Goal: Navigation & Orientation: Find specific page/section

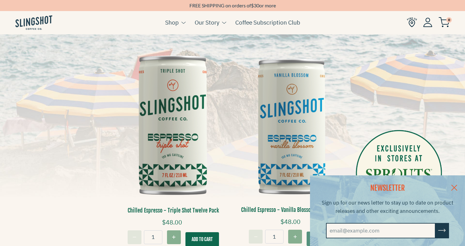
scroll to position [119, 0]
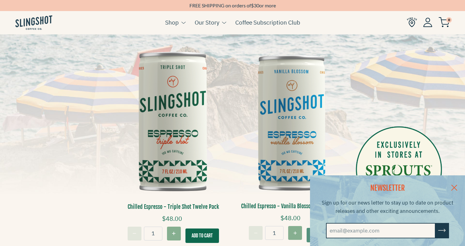
click at [455, 186] on link at bounding box center [455, 188] width 22 height 24
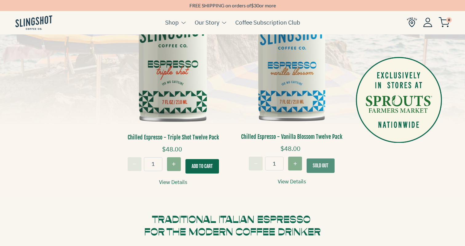
scroll to position [0, 0]
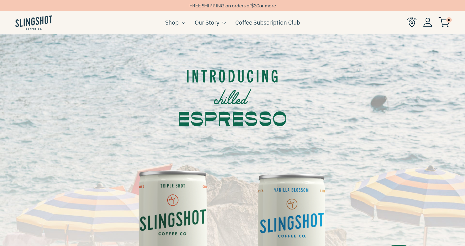
click at [32, 20] on img at bounding box center [33, 22] width 37 height 14
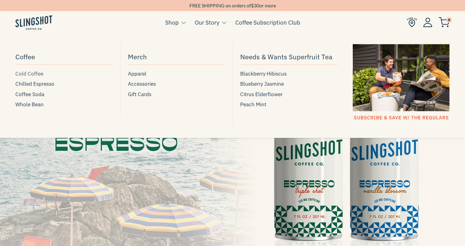
click at [31, 76] on span "Cold Coffee" at bounding box center [29, 74] width 28 height 8
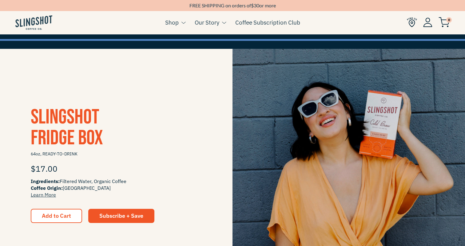
scroll to position [100, 0]
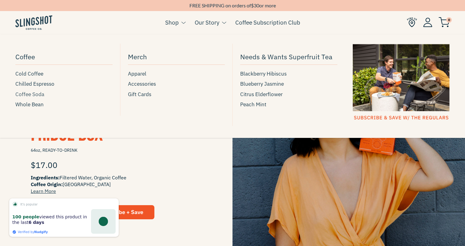
click at [36, 96] on span "Coffee Soda" at bounding box center [29, 94] width 29 height 8
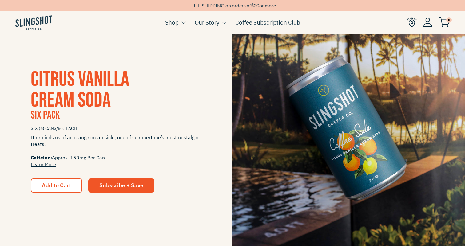
scroll to position [150, 0]
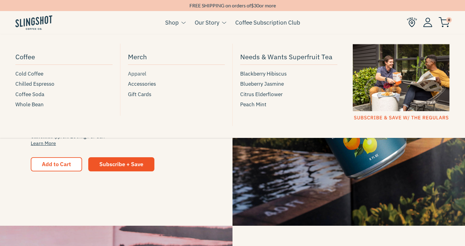
click at [141, 75] on span "Apparel" at bounding box center [137, 74] width 18 height 8
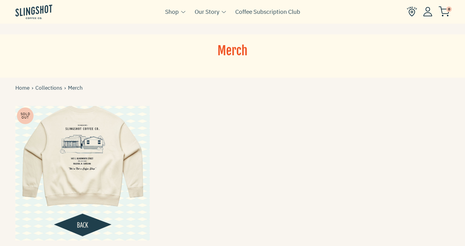
click at [33, 13] on ul "Cart ( 0 ) Shop Coffee Cold Coffee Chilled Espresso Coffee Soda Whole Bean [GEO…" at bounding box center [232, 12] width 465 height 24
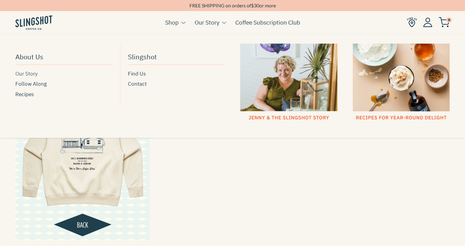
click at [35, 75] on span "Our Story" at bounding box center [26, 74] width 22 height 8
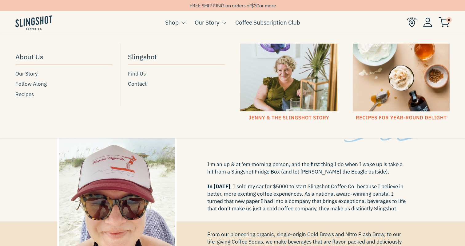
click at [137, 71] on span "Find Us" at bounding box center [137, 74] width 18 height 8
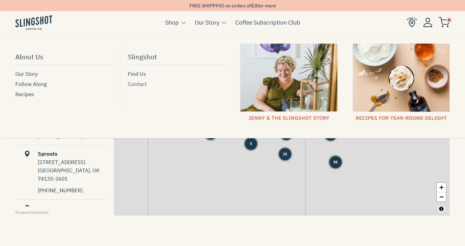
click at [134, 88] on span "Contact" at bounding box center [137, 84] width 19 height 8
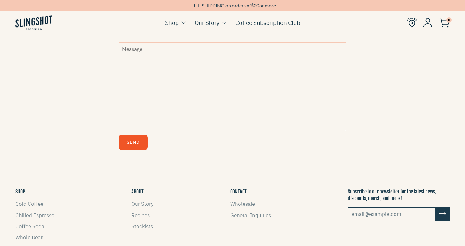
scroll to position [361, 0]
